Goal: Browse casually

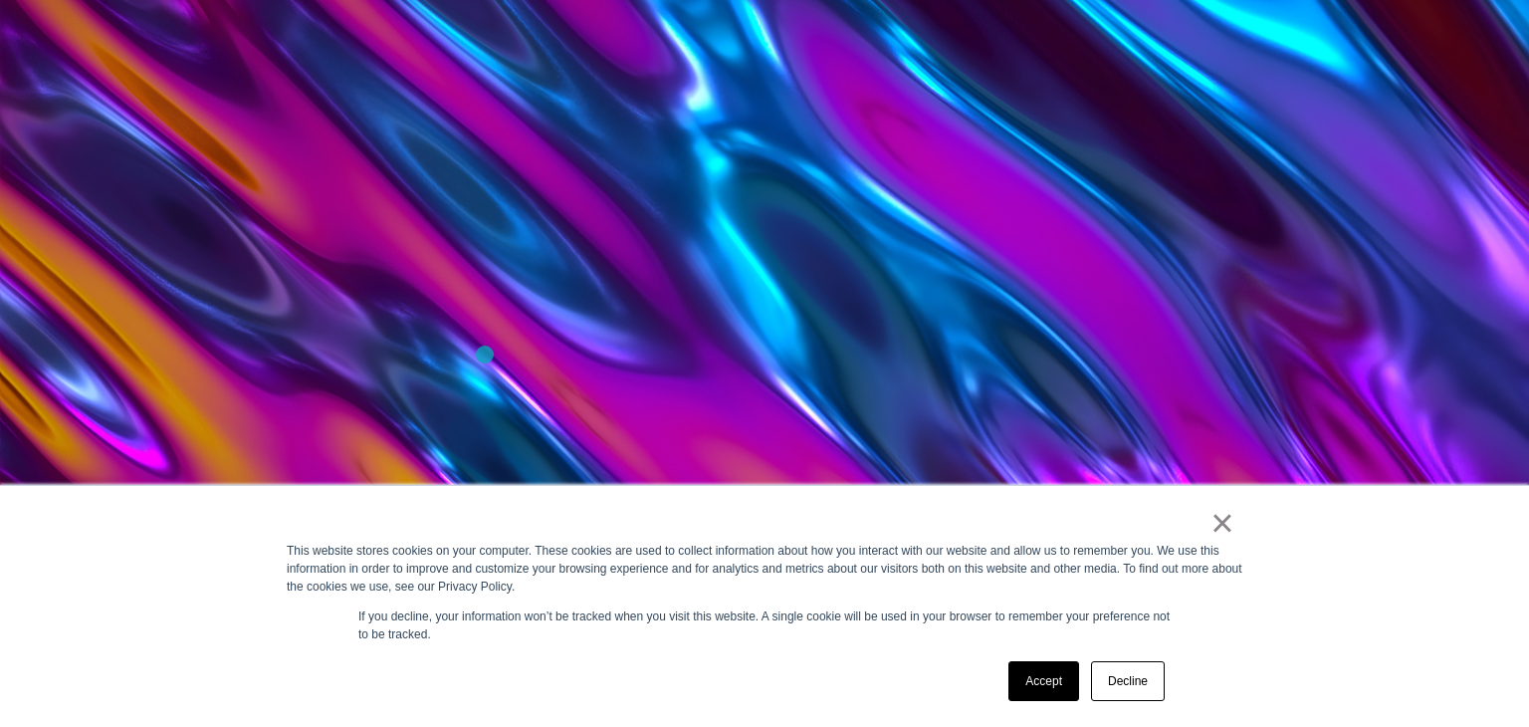
scroll to position [936, 0]
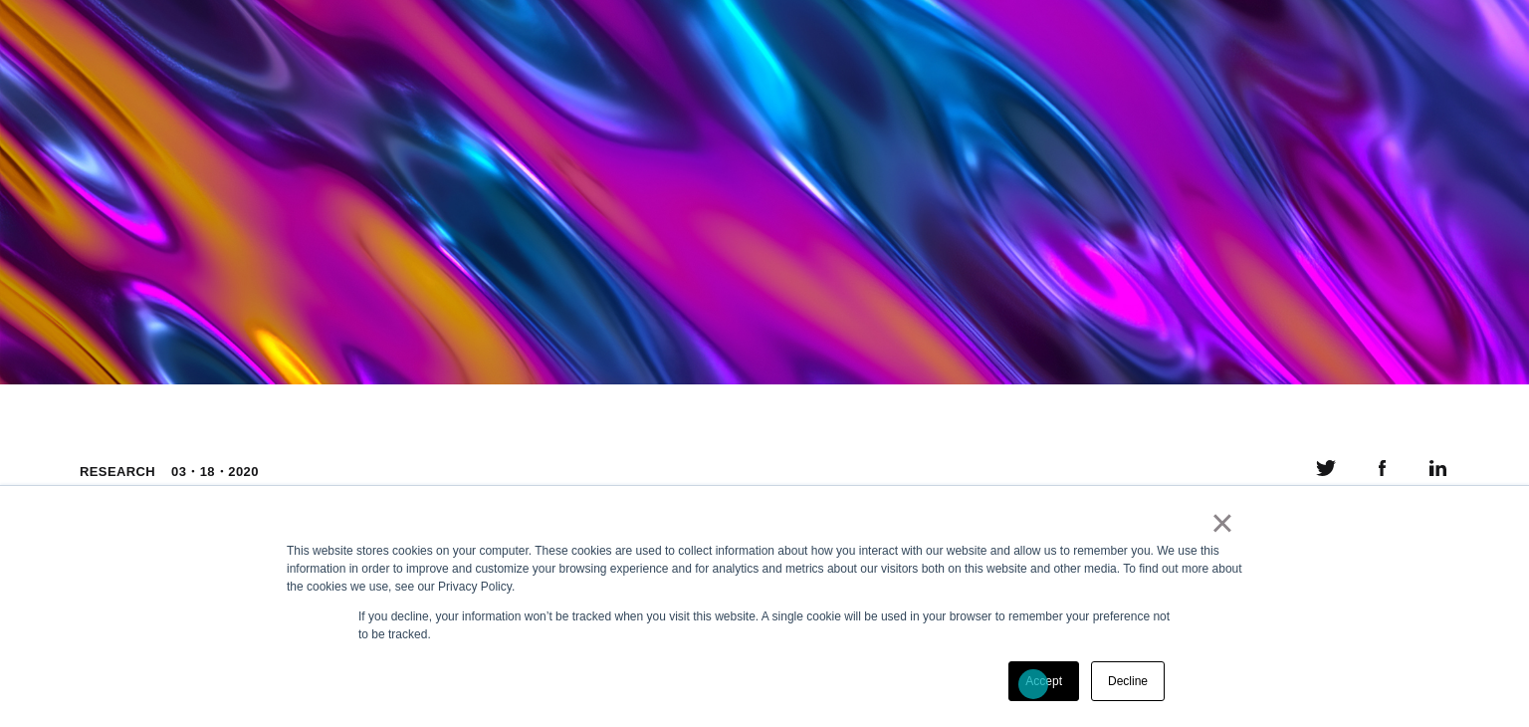
click at [1033, 684] on link "Accept" at bounding box center [1043, 681] width 71 height 40
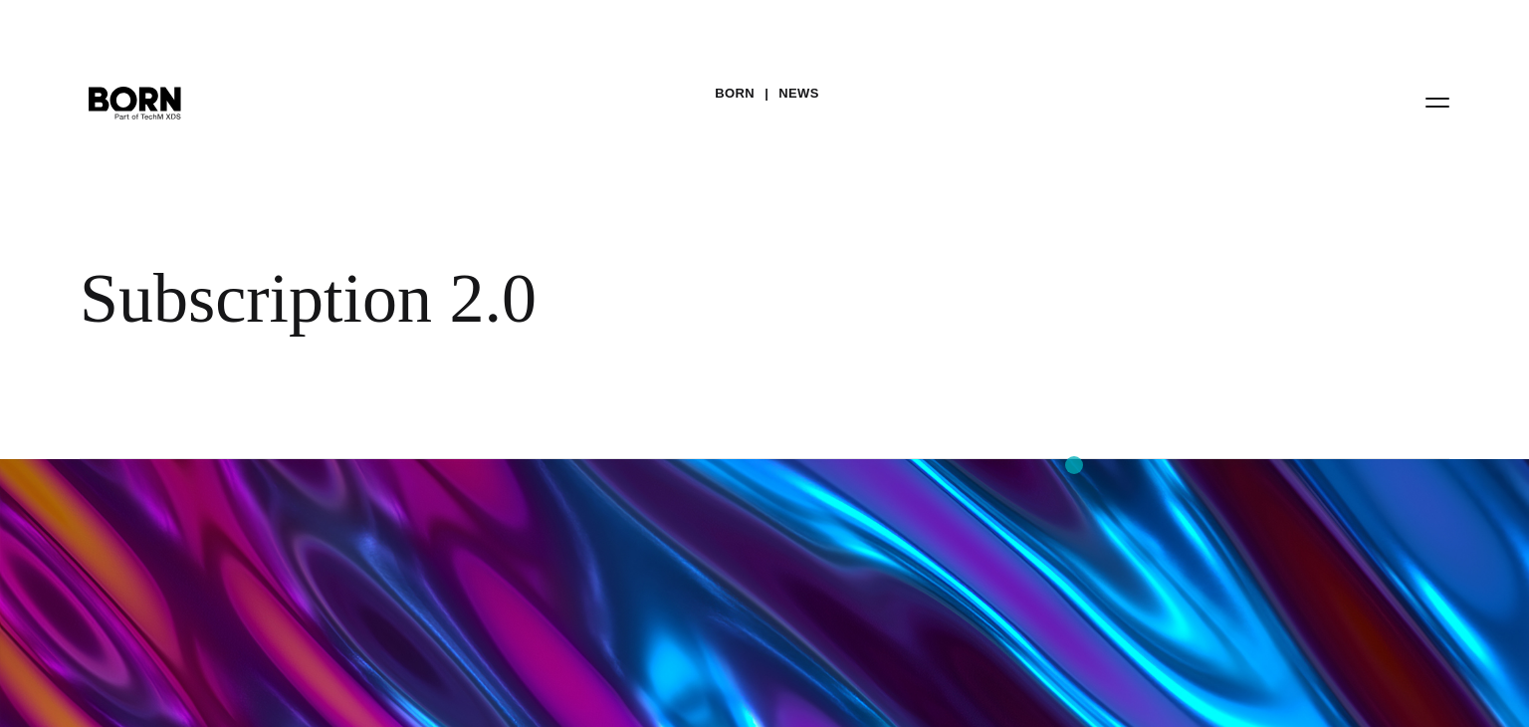
scroll to position [0, 0]
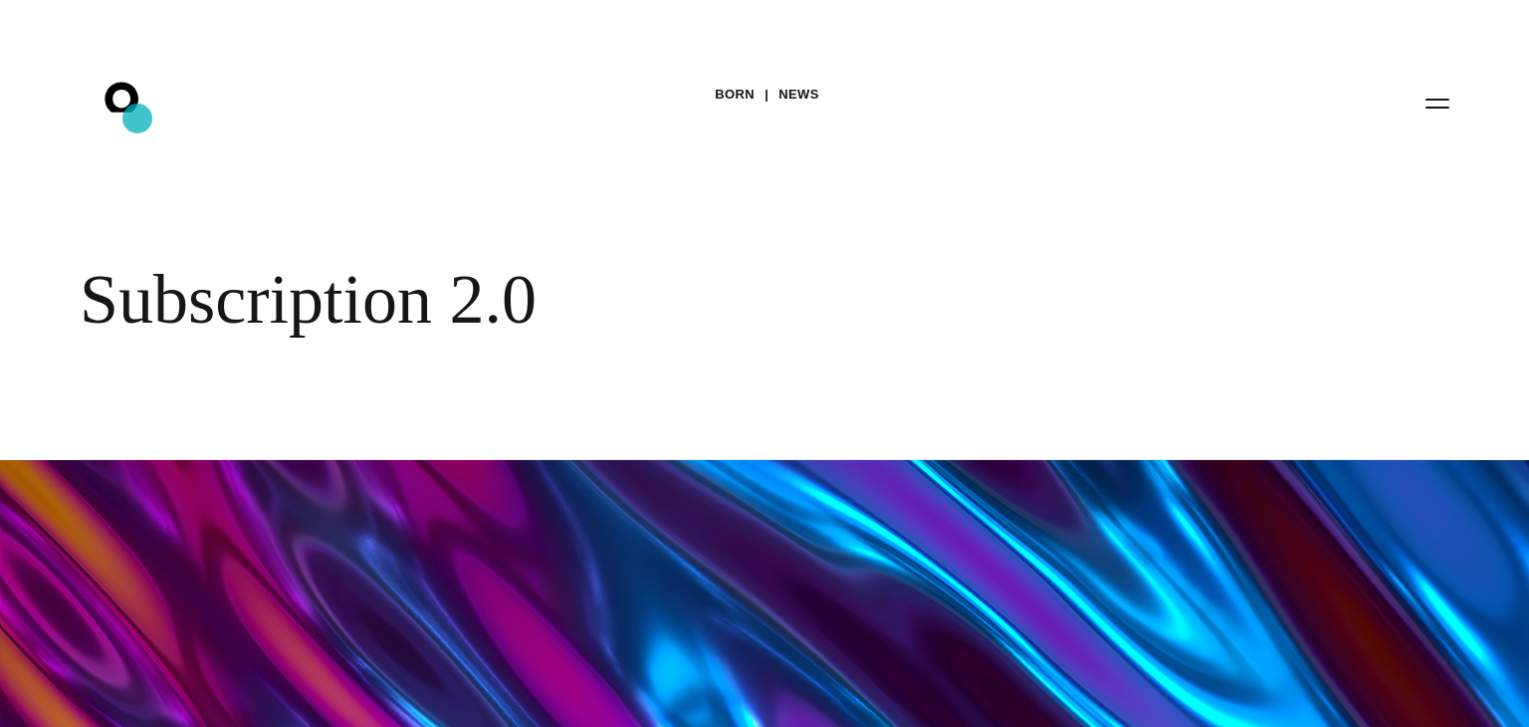
click at [137, 118] on icon ".st0{display:none;} .st1{display:inline;} .st2{font-family:'HelveticaNeue-Mediu…" at bounding box center [135, 103] width 127 height 52
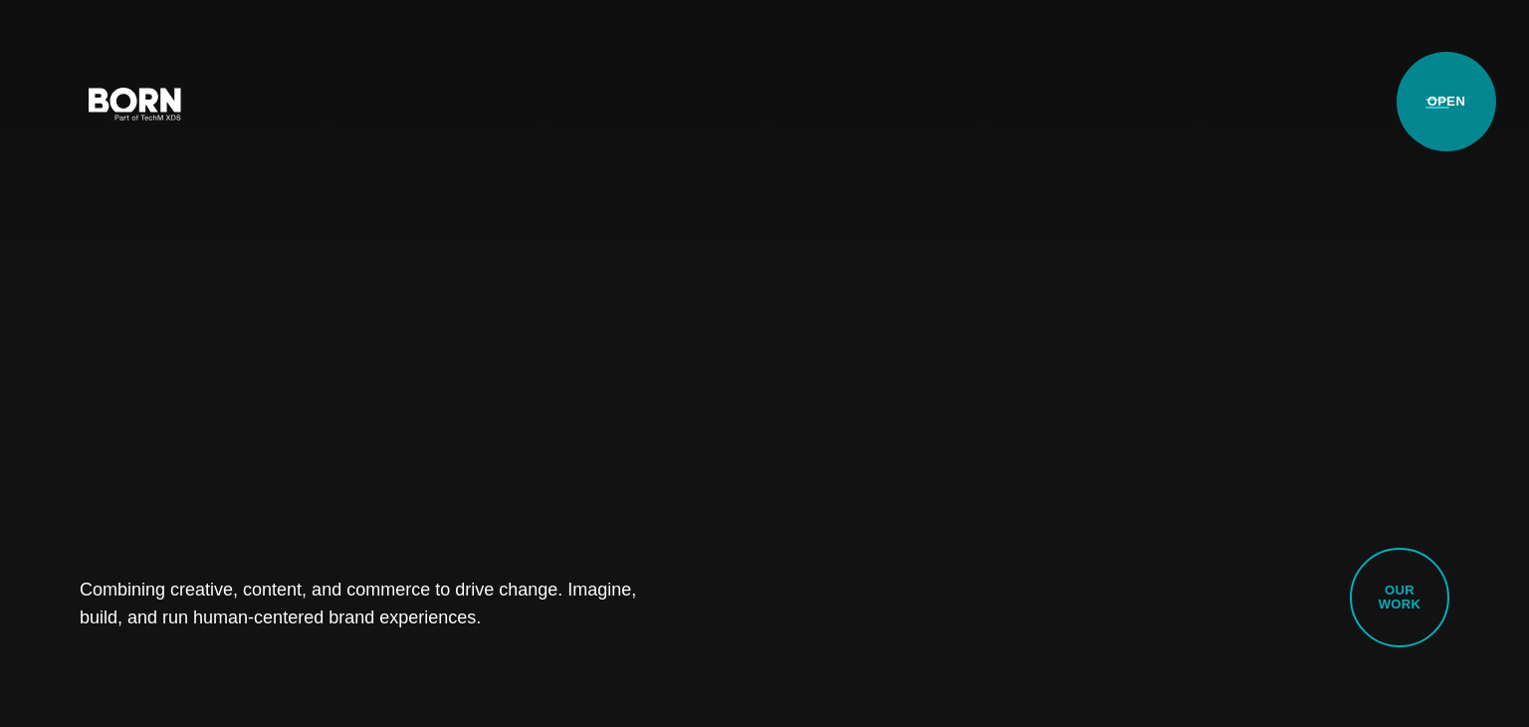
click at [1446, 102] on button "Primary Menu" at bounding box center [1437, 103] width 48 height 42
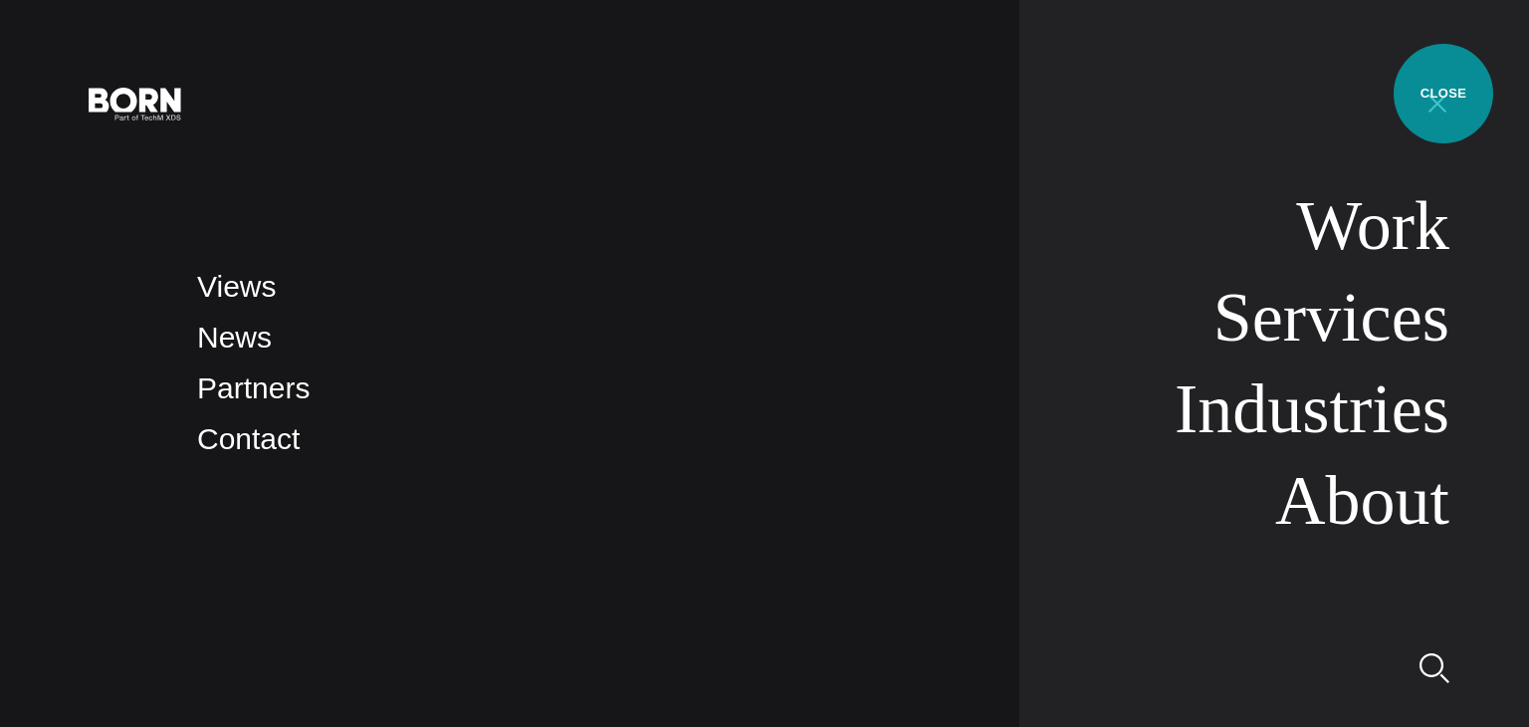
click at [1443, 94] on button "Primary Menu" at bounding box center [1437, 103] width 48 height 42
